Goal: Task Accomplishment & Management: Manage account settings

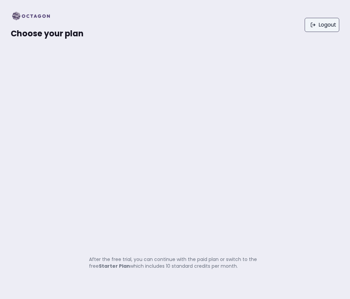
click at [325, 27] on link "Logout" at bounding box center [322, 25] width 35 height 14
